Goal: Find specific page/section: Find specific page/section

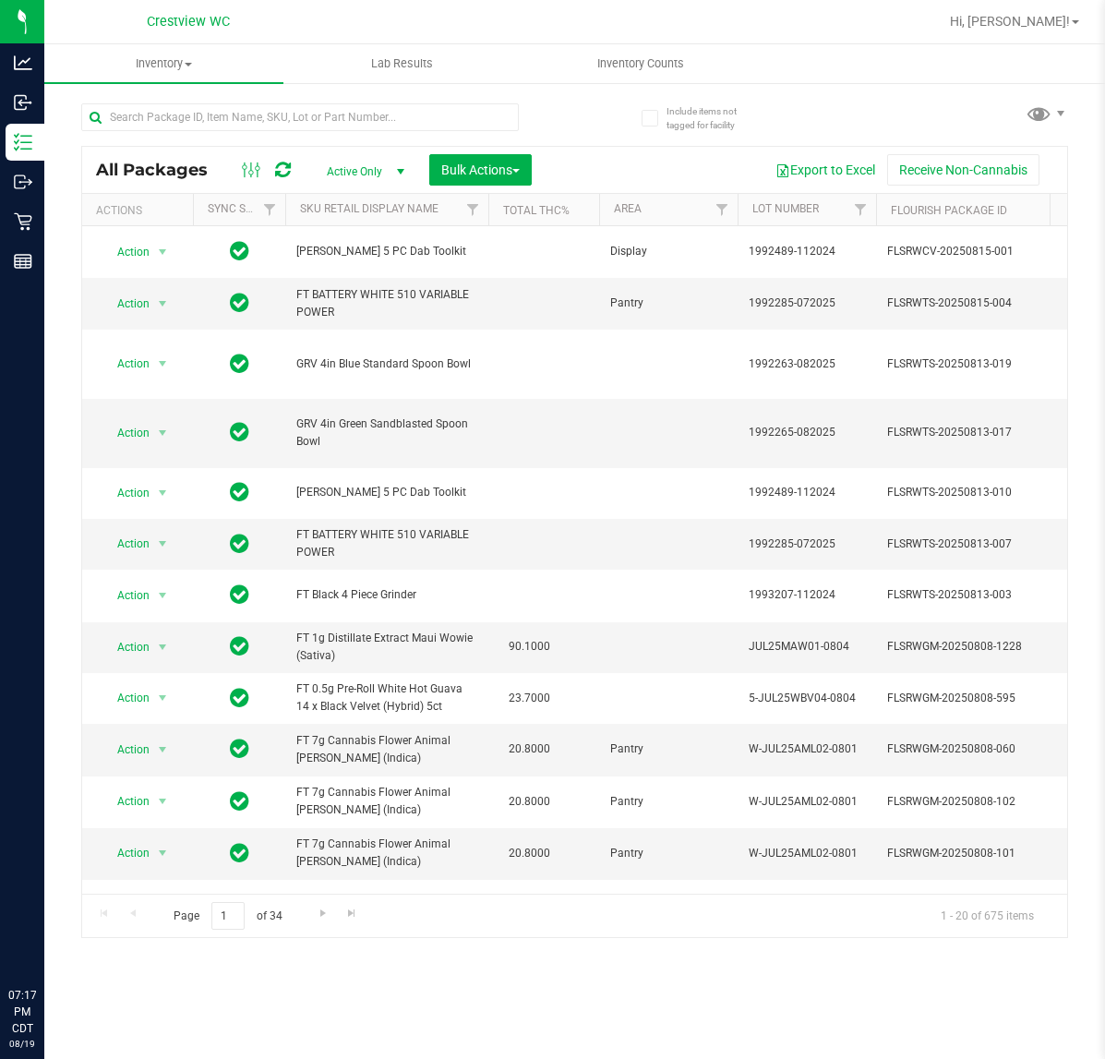
click at [269, 131] on div at bounding box center [299, 124] width 437 height 42
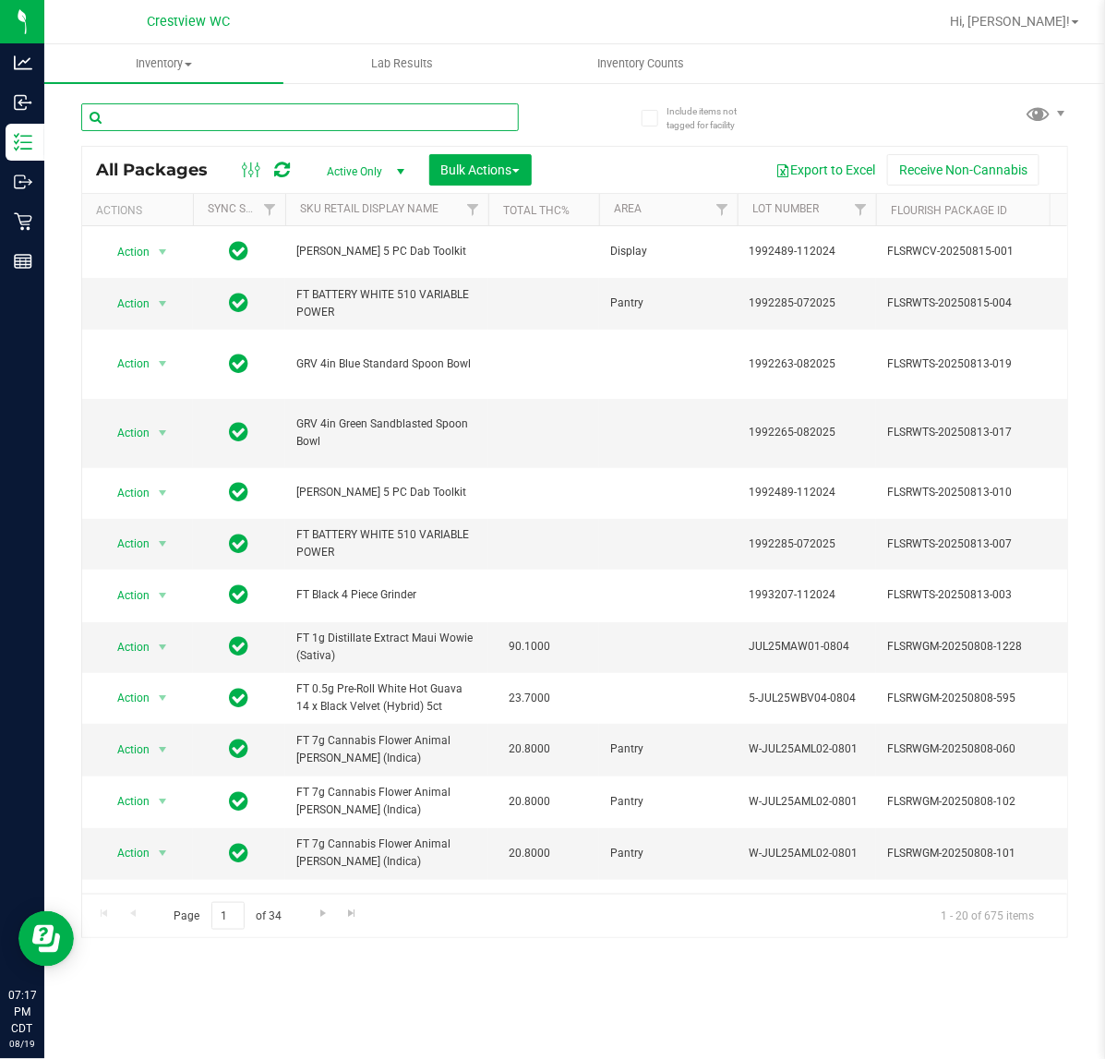
click at [269, 121] on input "text" at bounding box center [299, 117] width 437 height 28
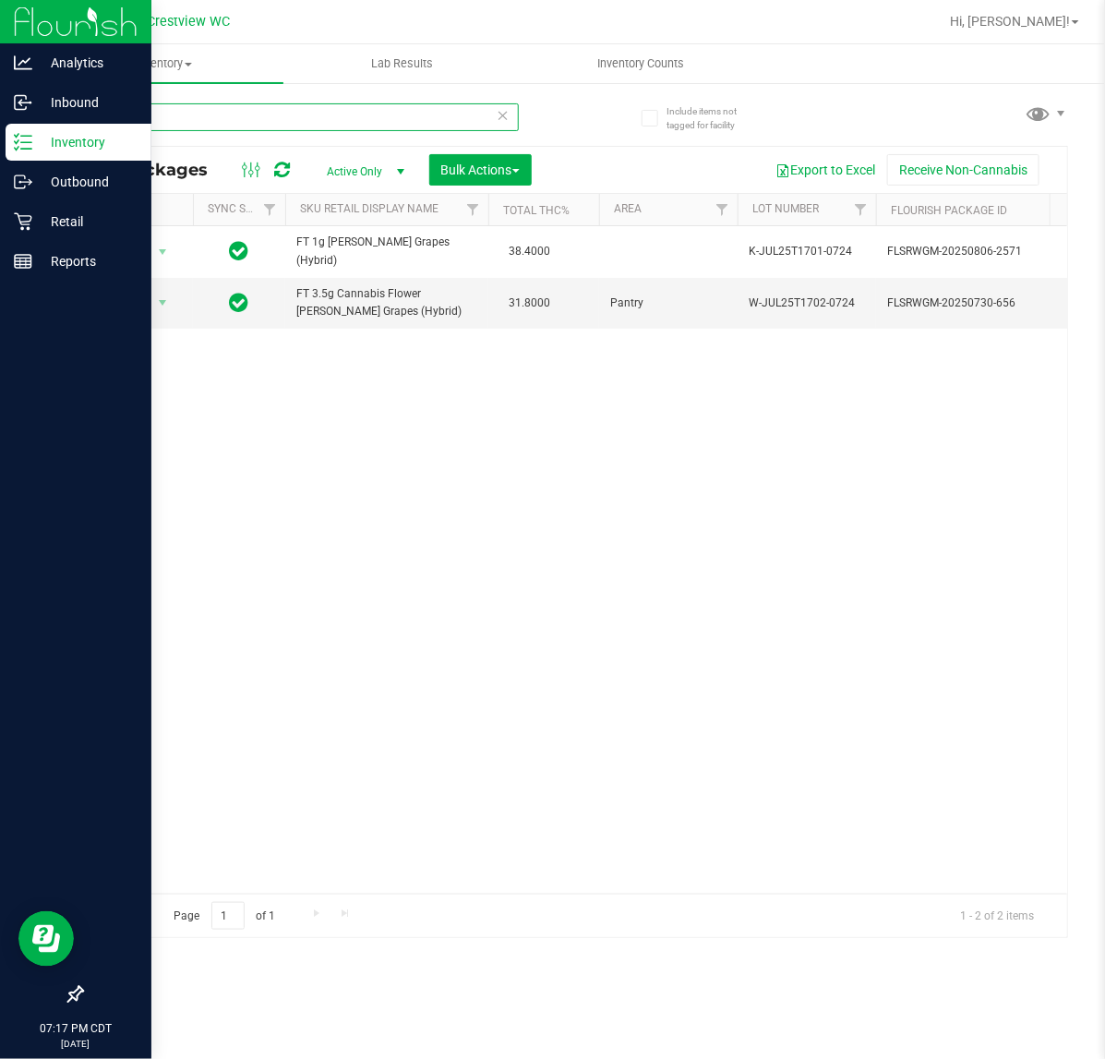
type input "gasp"
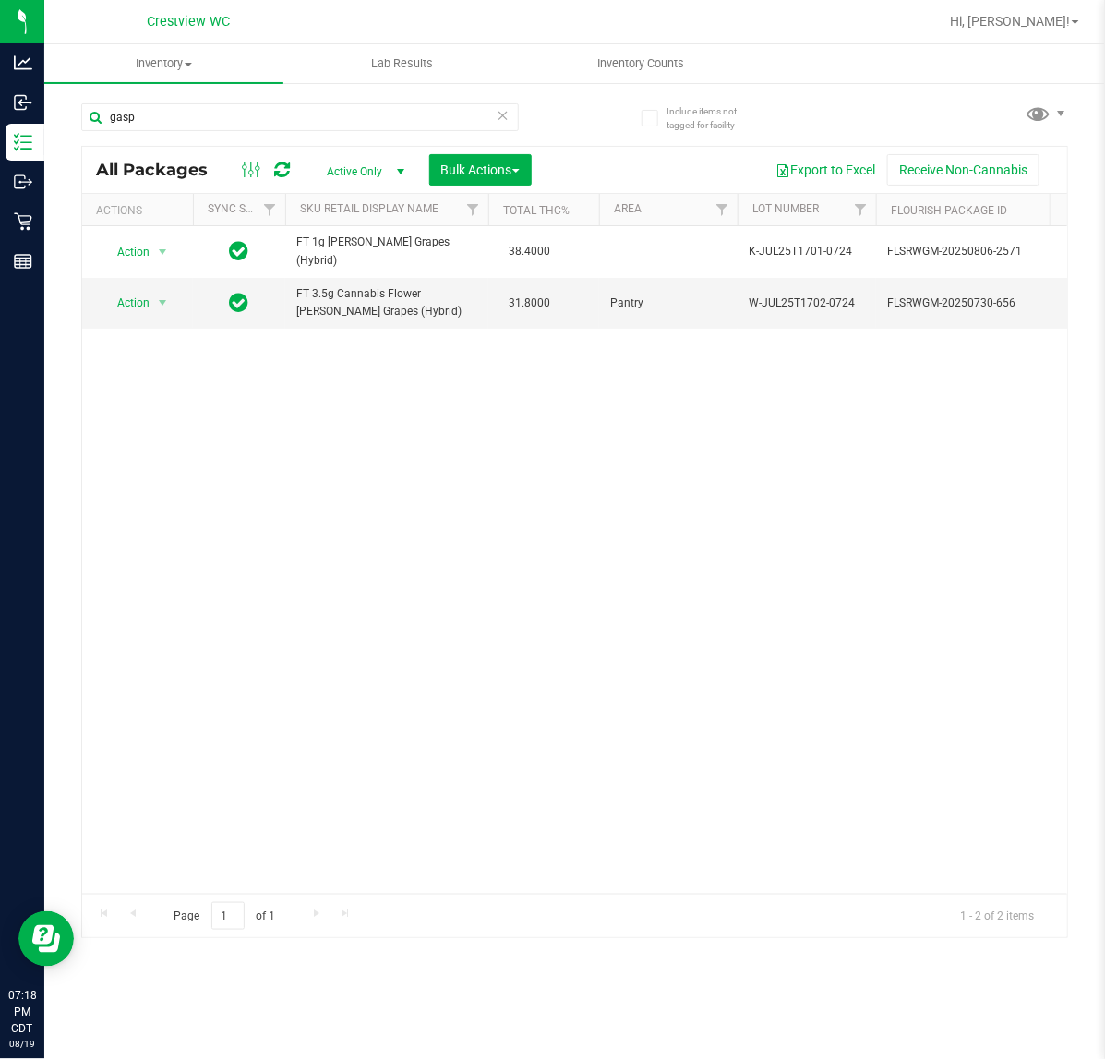
click at [499, 113] on icon at bounding box center [503, 114] width 13 height 22
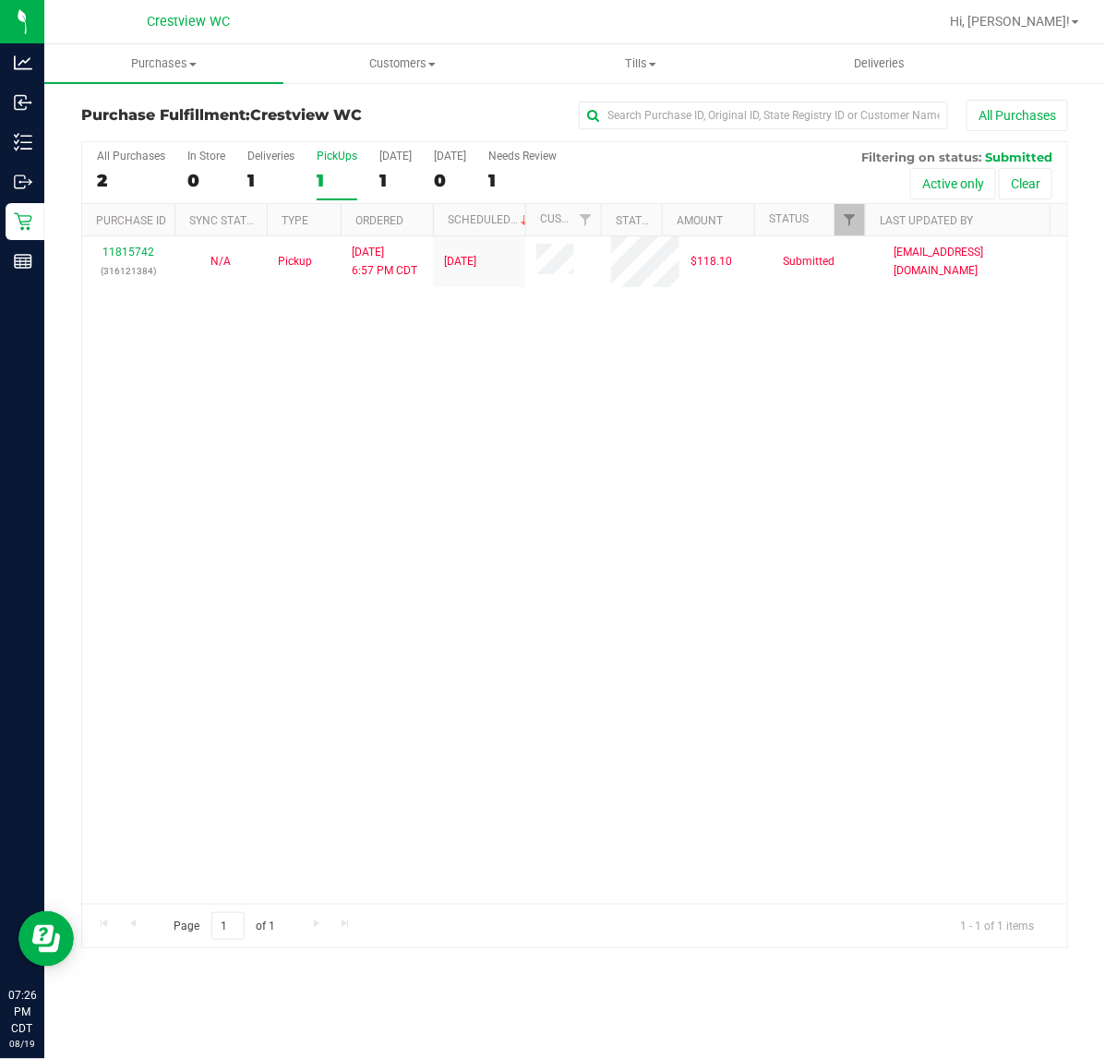
click at [330, 154] on div "PickUps" at bounding box center [337, 156] width 41 height 13
click at [0, 0] on input "PickUps 1" at bounding box center [0, 0] width 0 height 0
